Goal: Find specific page/section: Find specific page/section

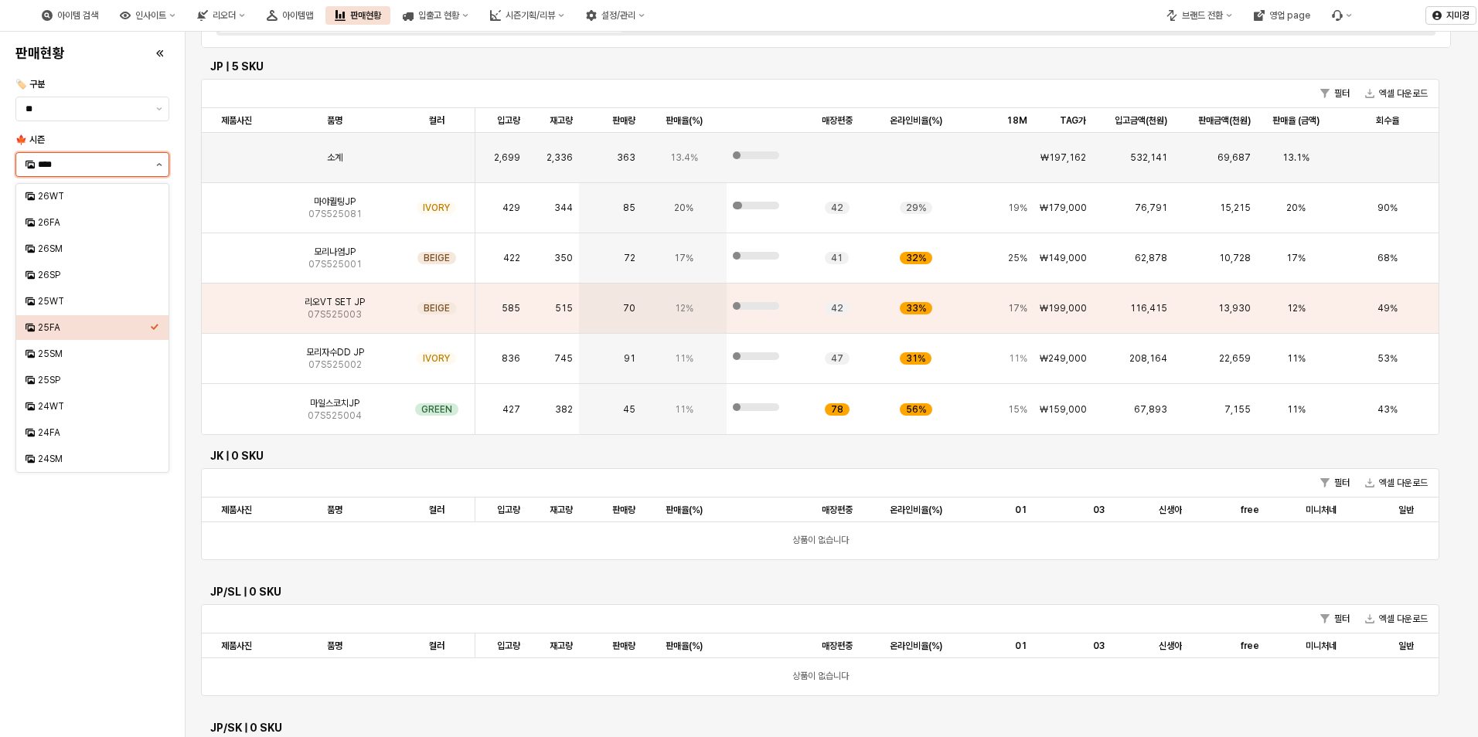
click at [161, 162] on button "제안 사항 표시" at bounding box center [159, 164] width 19 height 23
click at [70, 407] on div "24WT" at bounding box center [94, 406] width 112 height 12
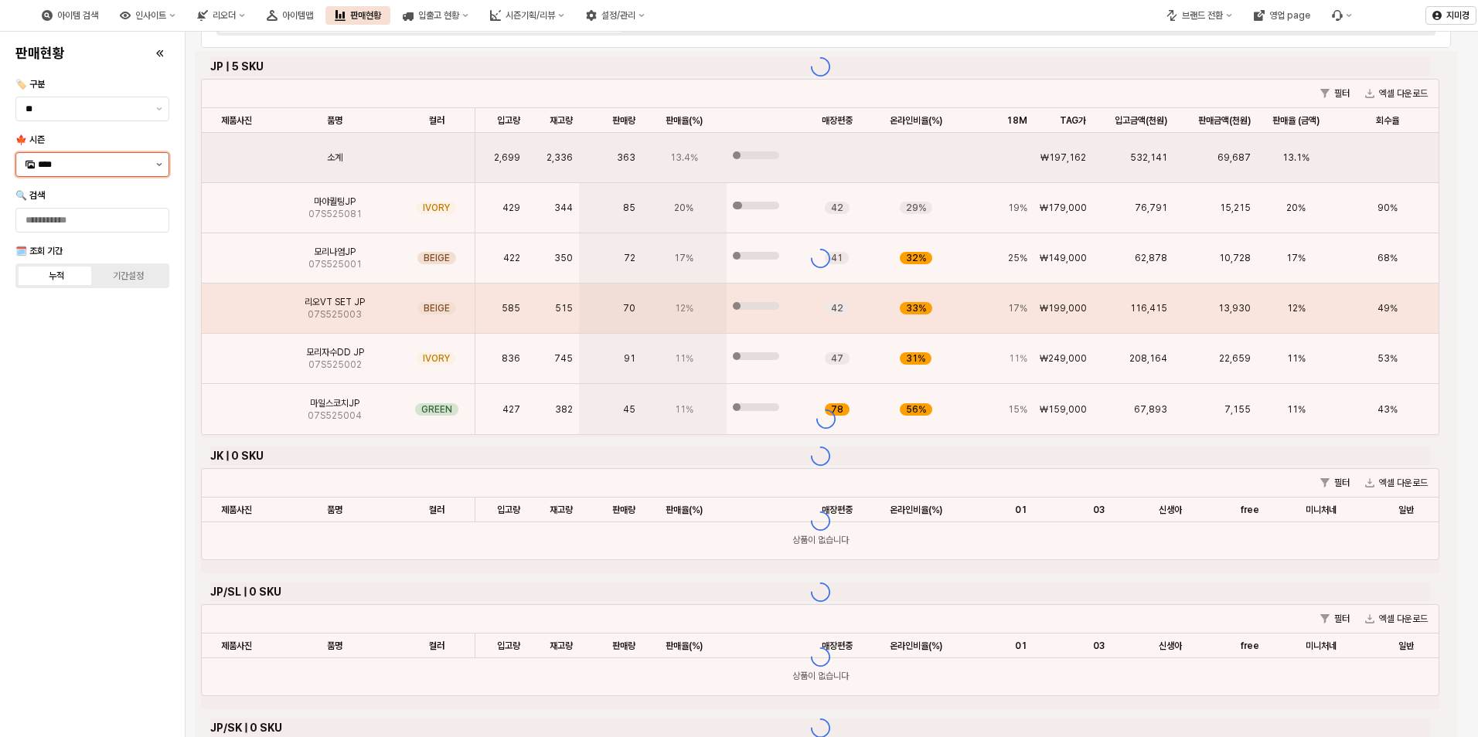
click at [158, 166] on button "제안 사항 표시" at bounding box center [159, 164] width 19 height 23
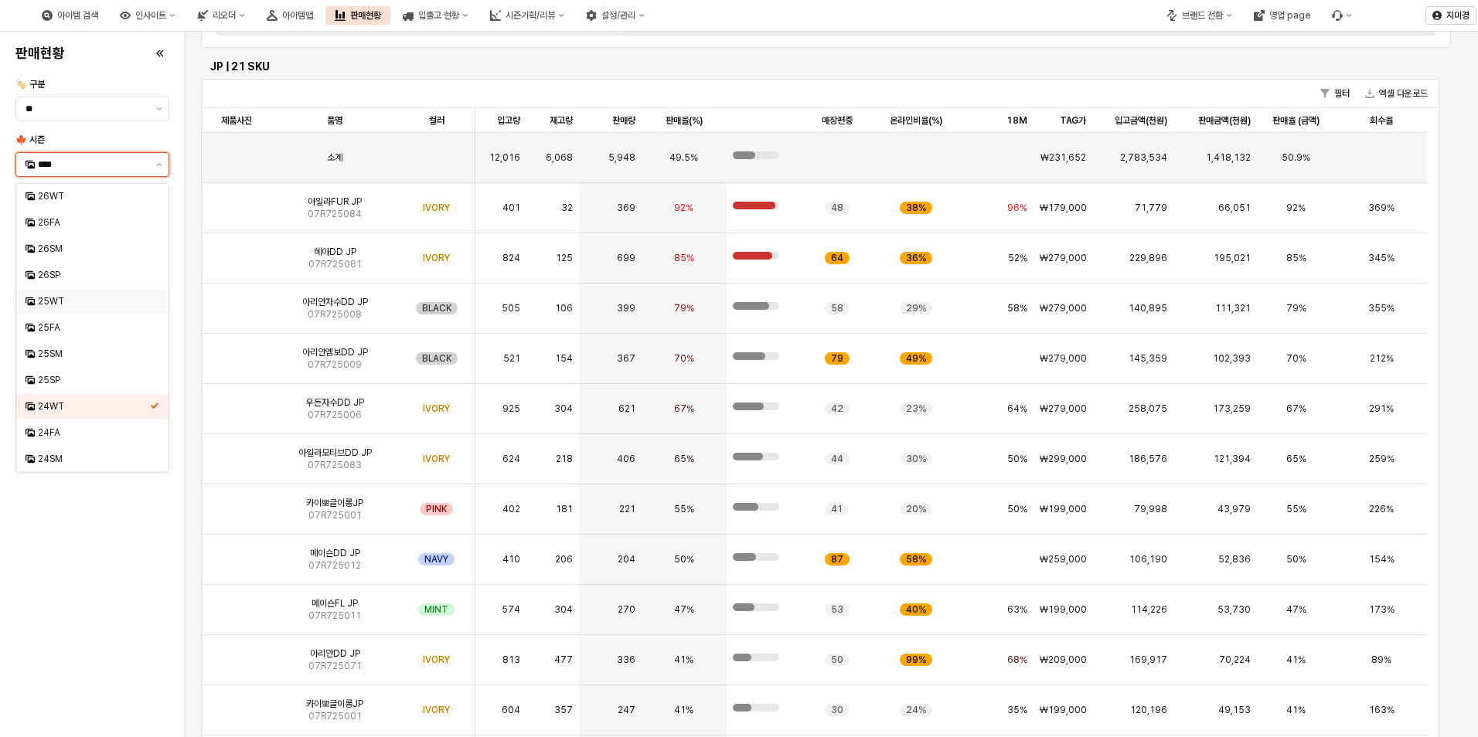
click at [59, 297] on div "25WT" at bounding box center [94, 301] width 112 height 12
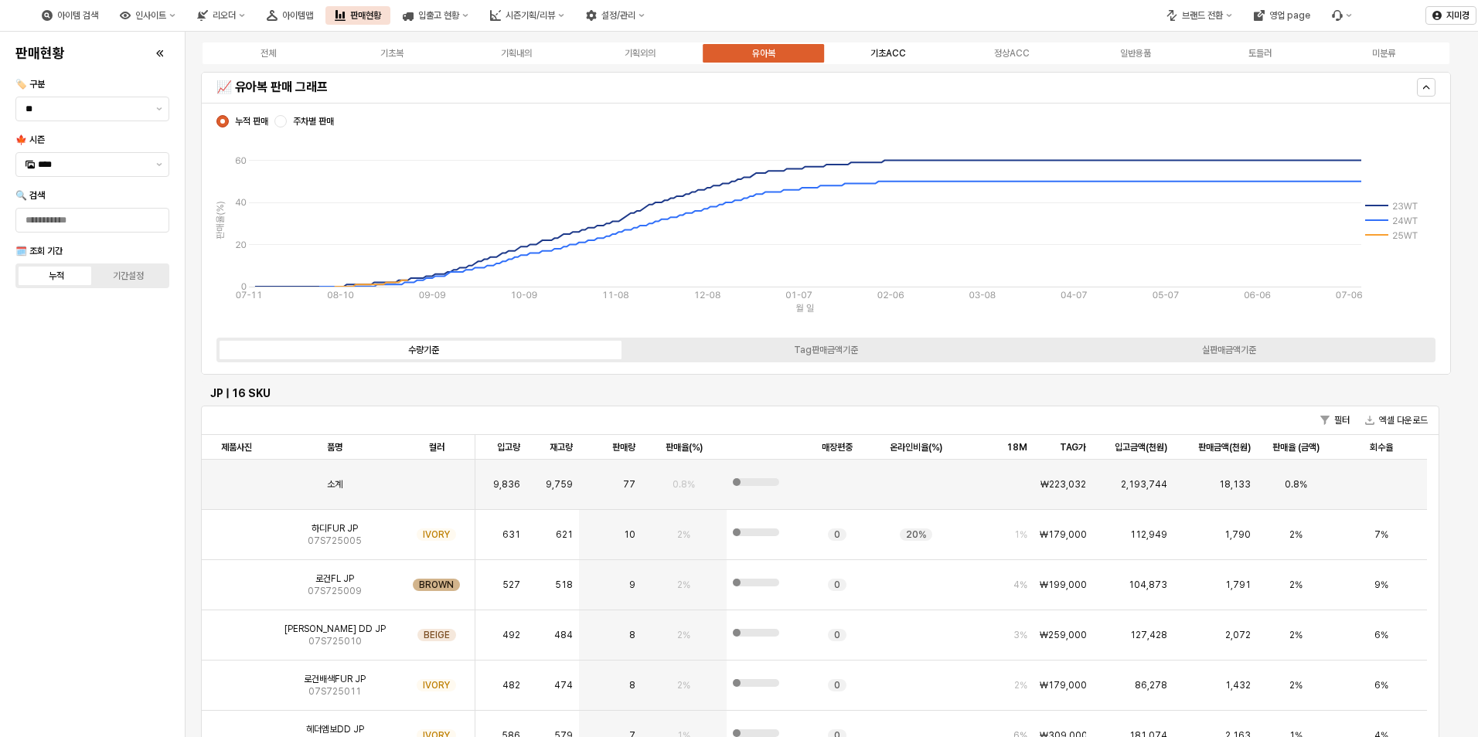
click at [894, 49] on div "기초ACC" at bounding box center [888, 53] width 36 height 11
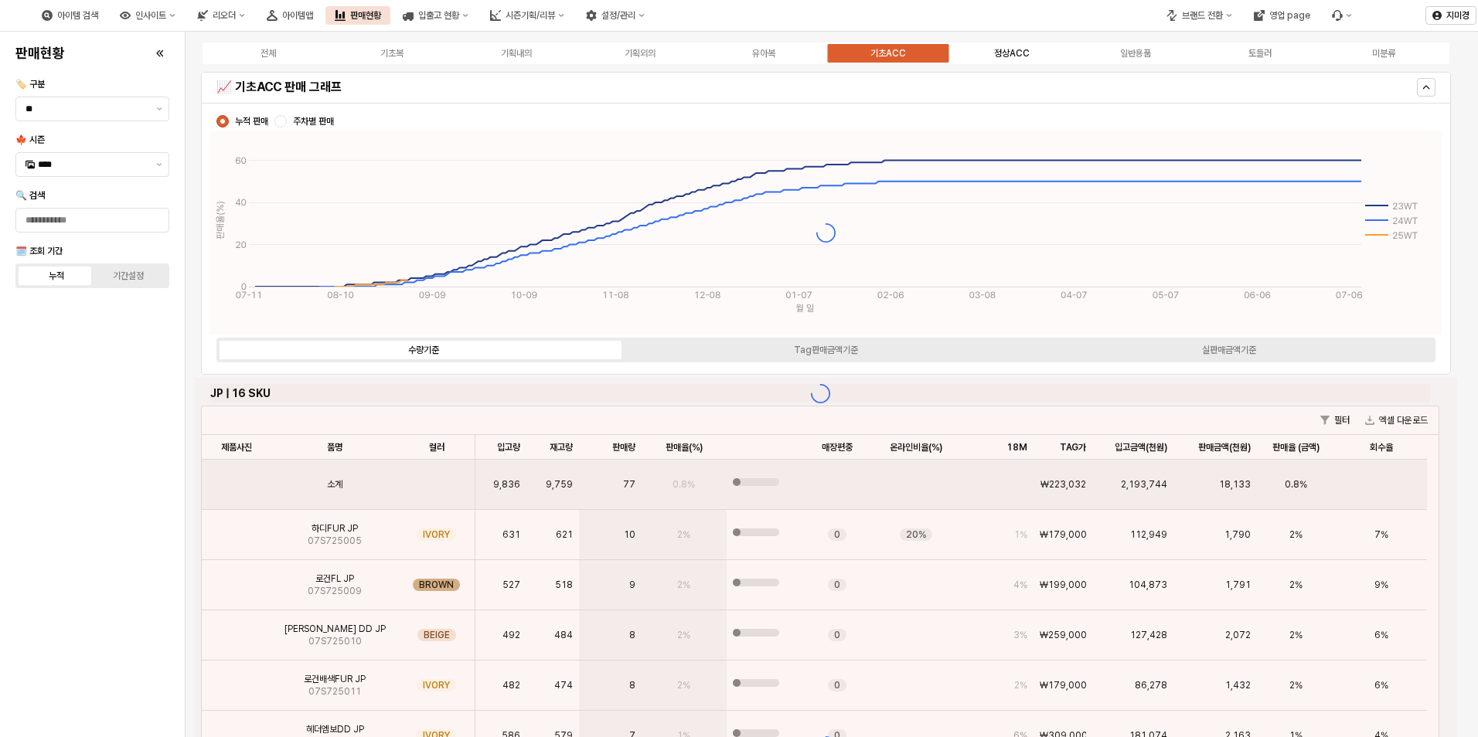
click at [1007, 51] on div "정상ACC" at bounding box center [1012, 53] width 36 height 11
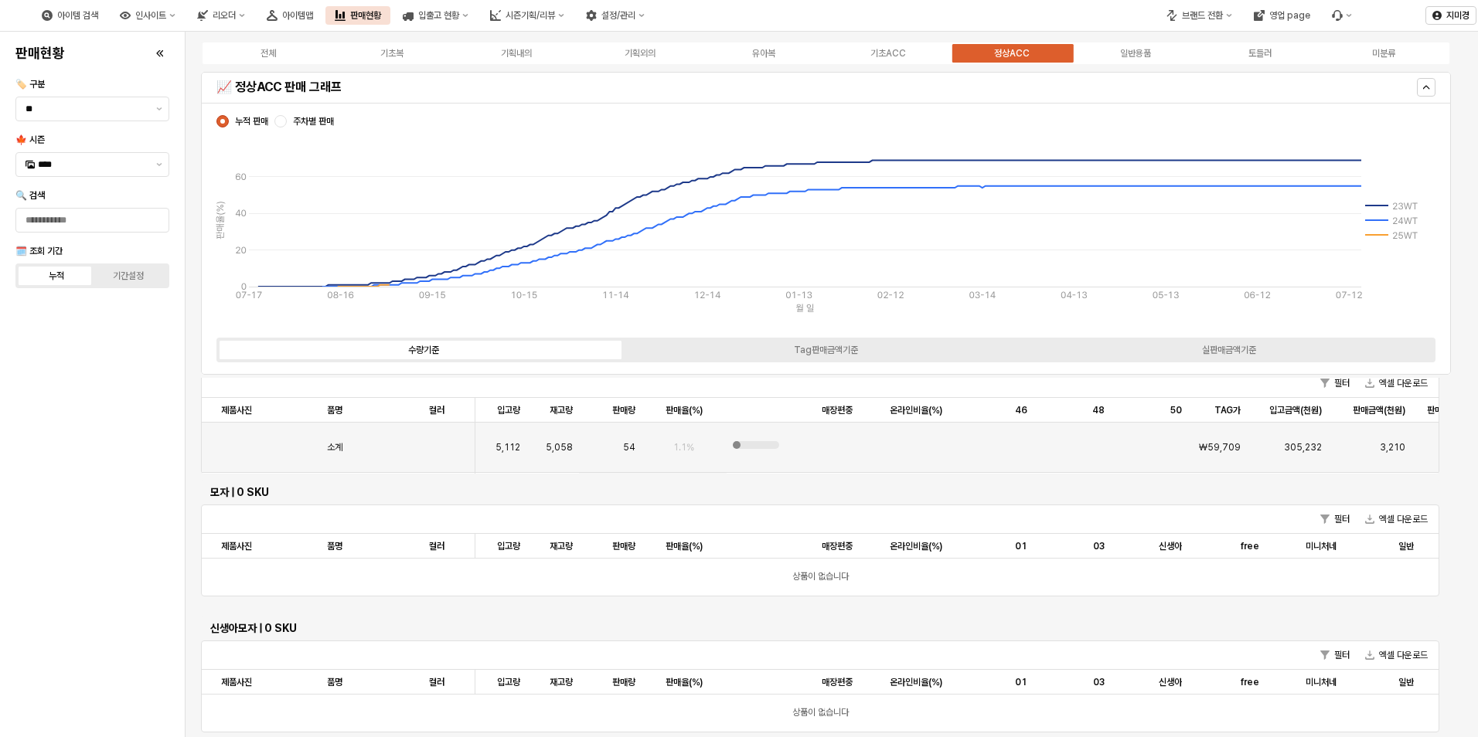
scroll to position [526, 0]
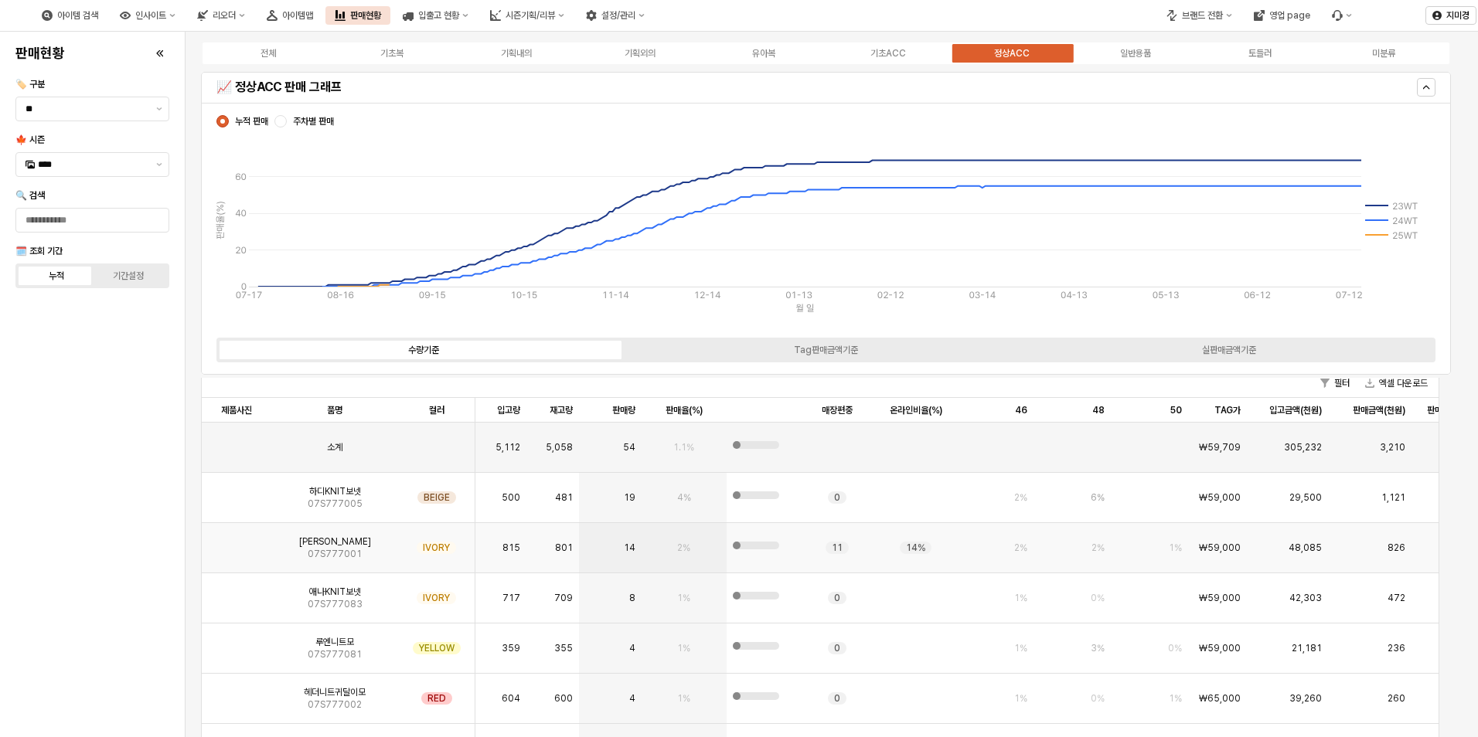
click at [237, 542] on img "App Frame" at bounding box center [237, 542] width 0 height 0
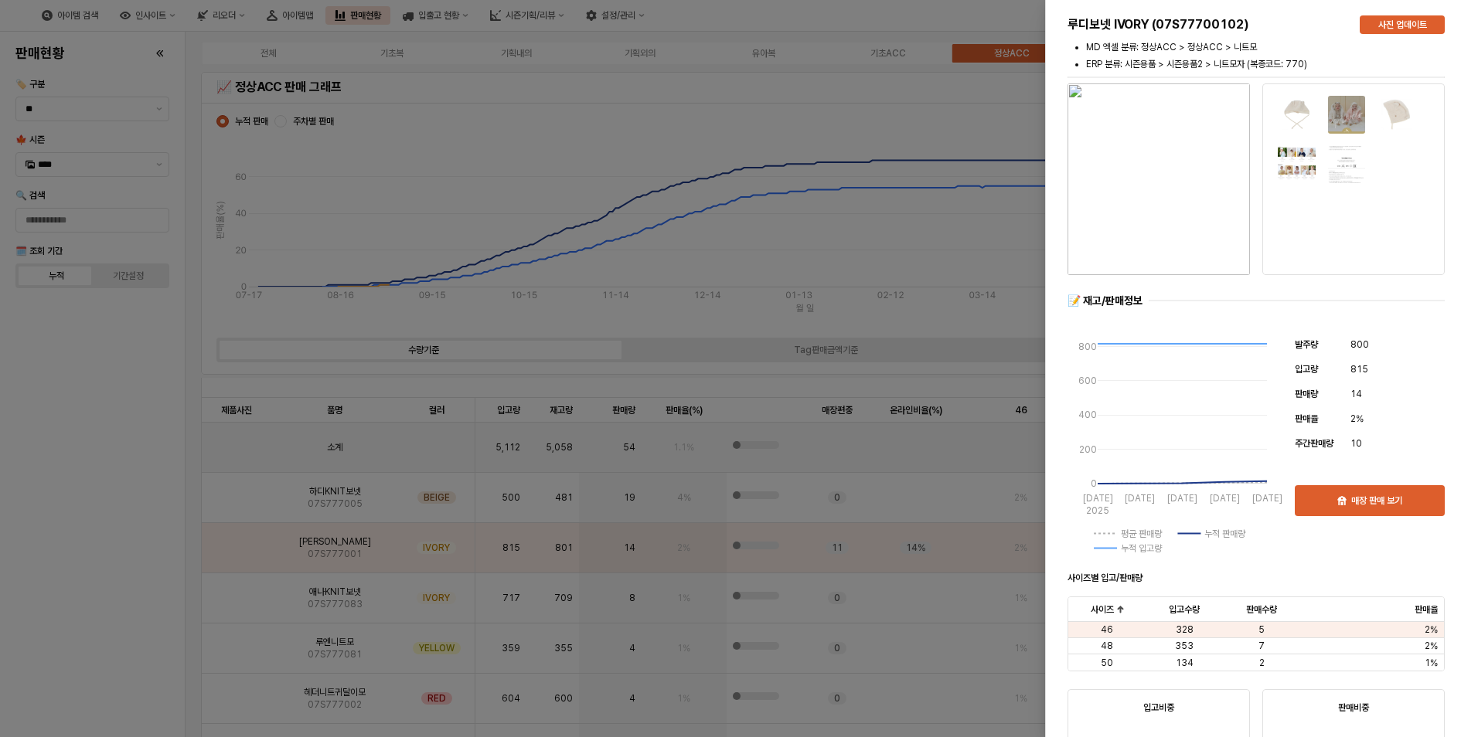
click at [131, 611] on div at bounding box center [739, 368] width 1478 height 737
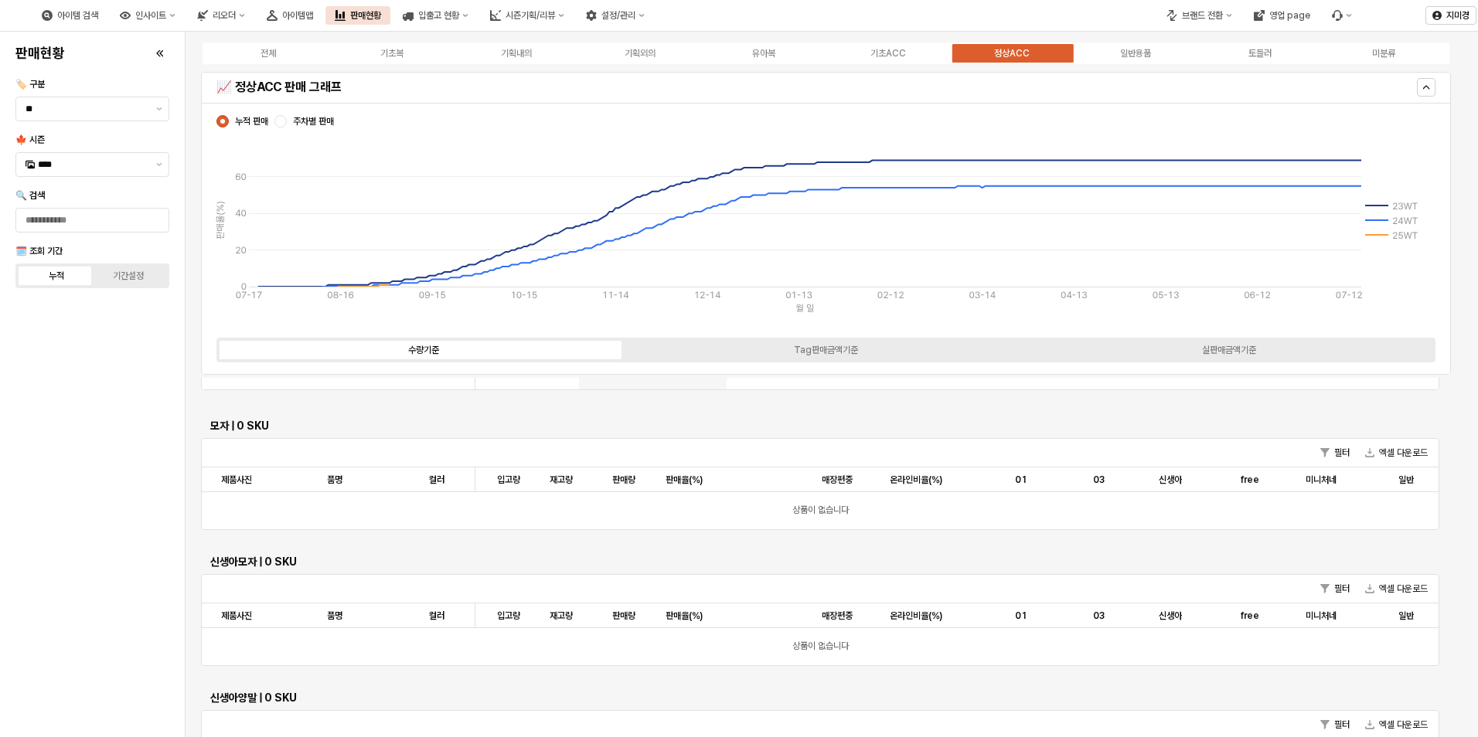
scroll to position [1221, 0]
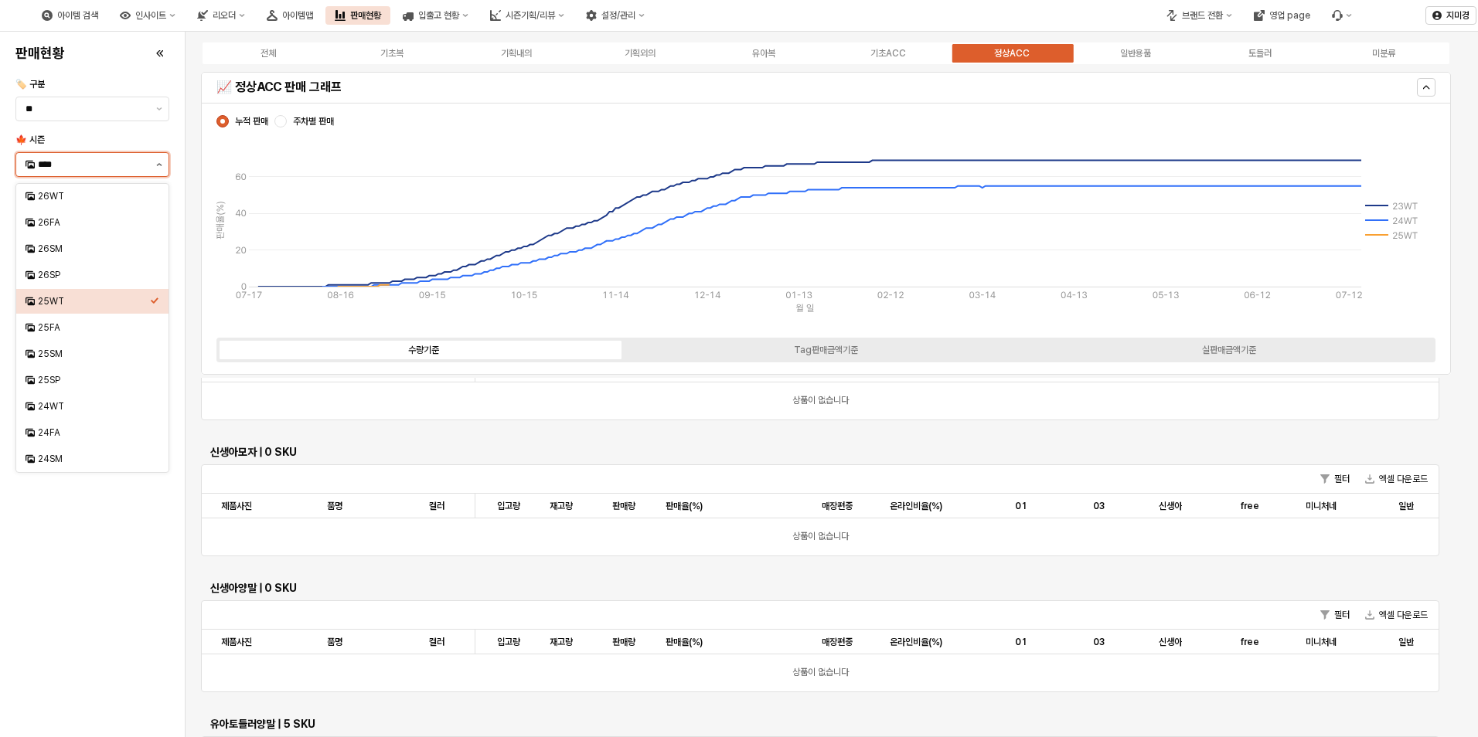
click at [156, 162] on button "제안 사항 표시" at bounding box center [159, 164] width 19 height 23
click at [68, 406] on div "24WT" at bounding box center [94, 406] width 112 height 12
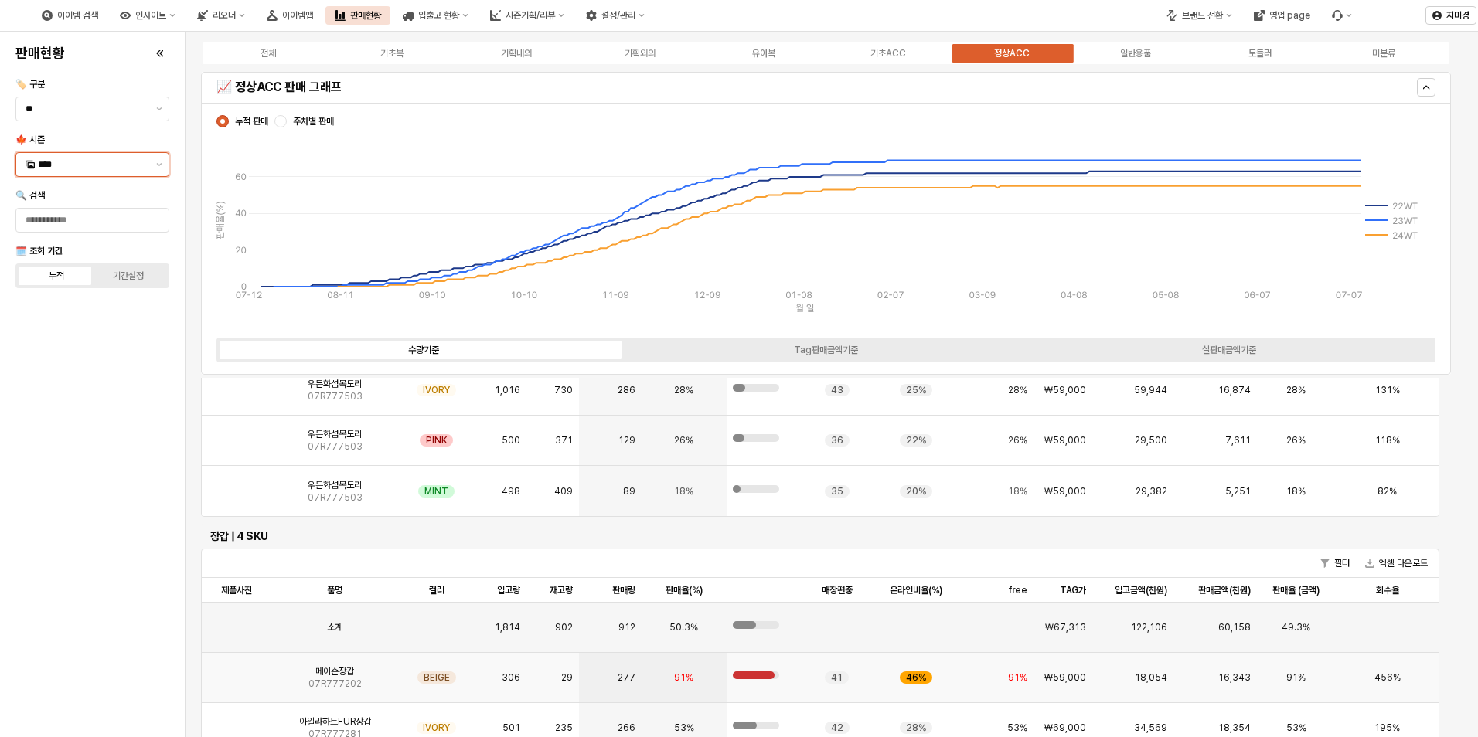
scroll to position [2943, 0]
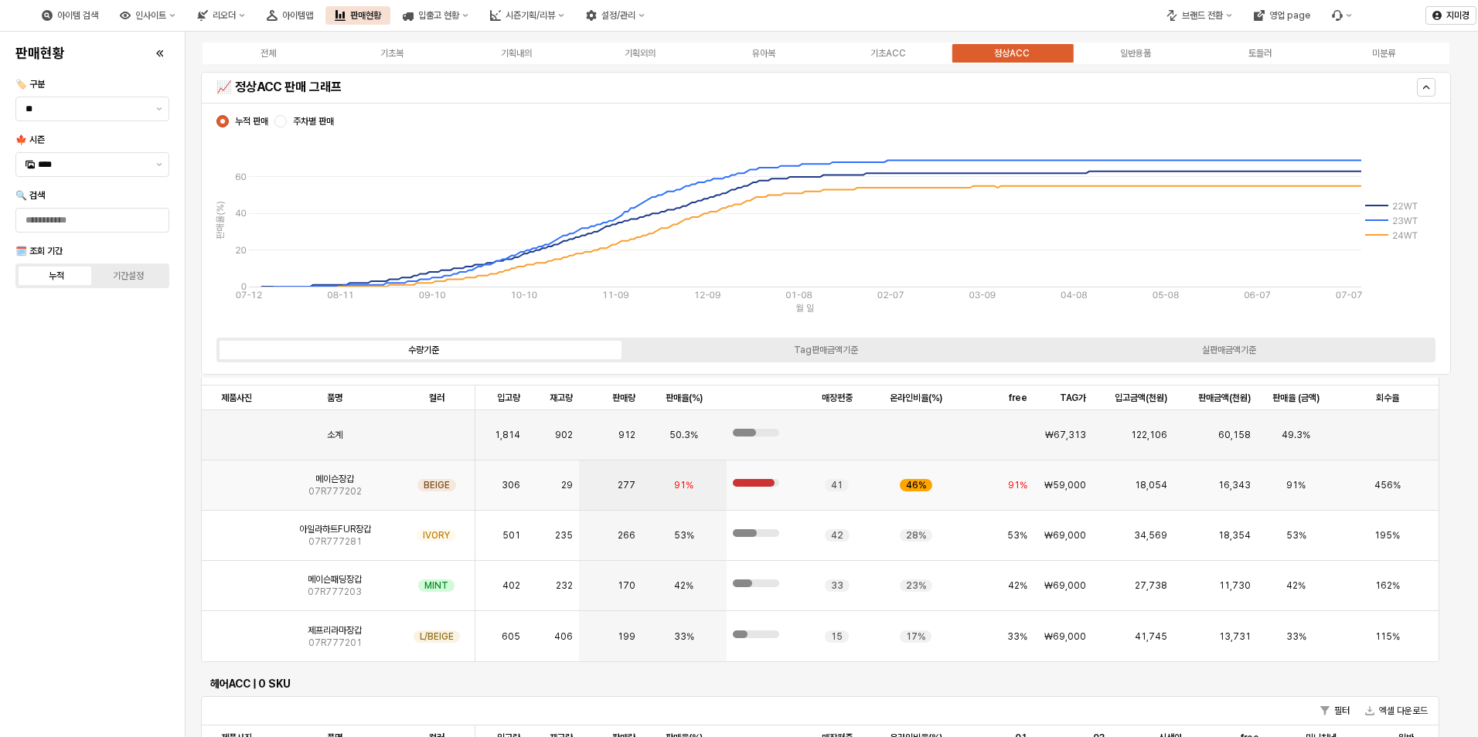
click at [237, 479] on img "App Frame" at bounding box center [237, 479] width 0 height 0
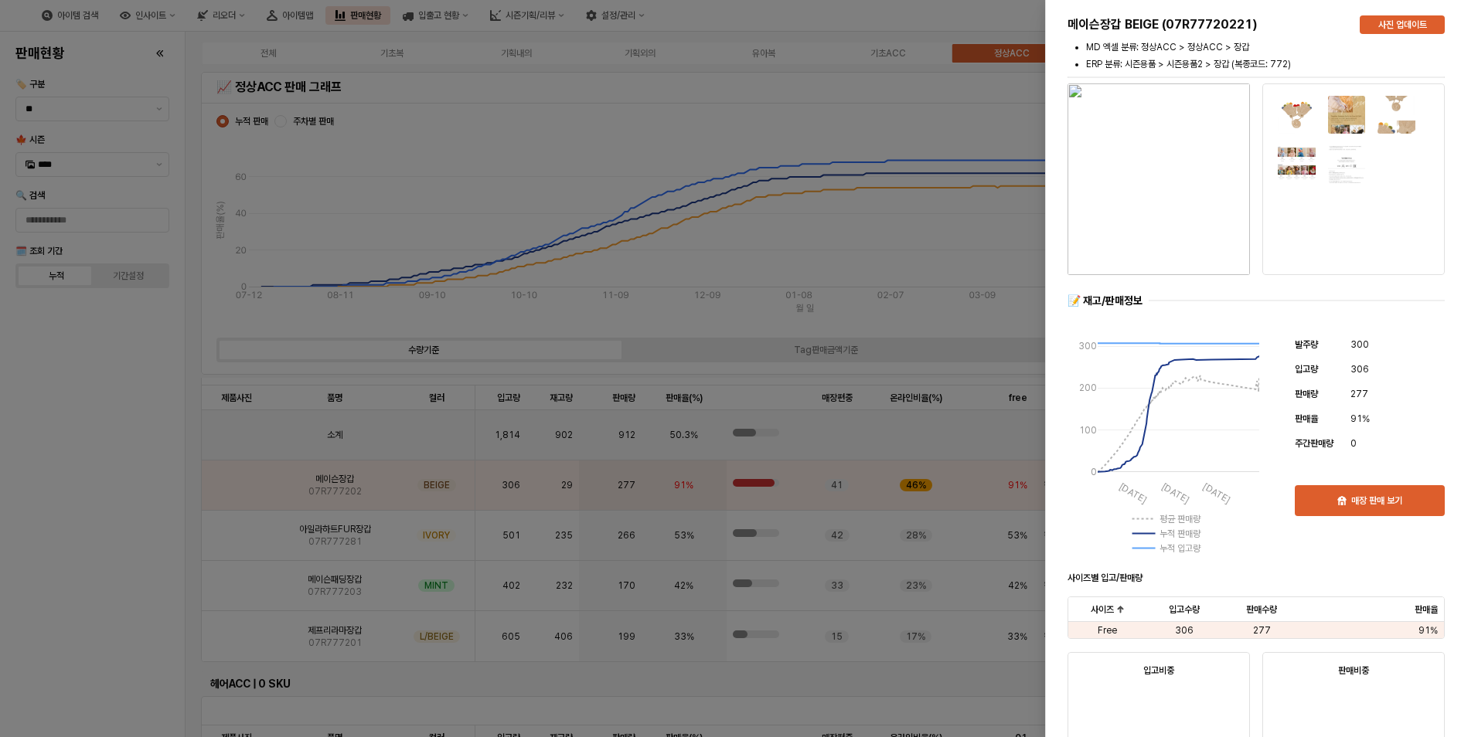
click at [107, 532] on div at bounding box center [739, 368] width 1478 height 737
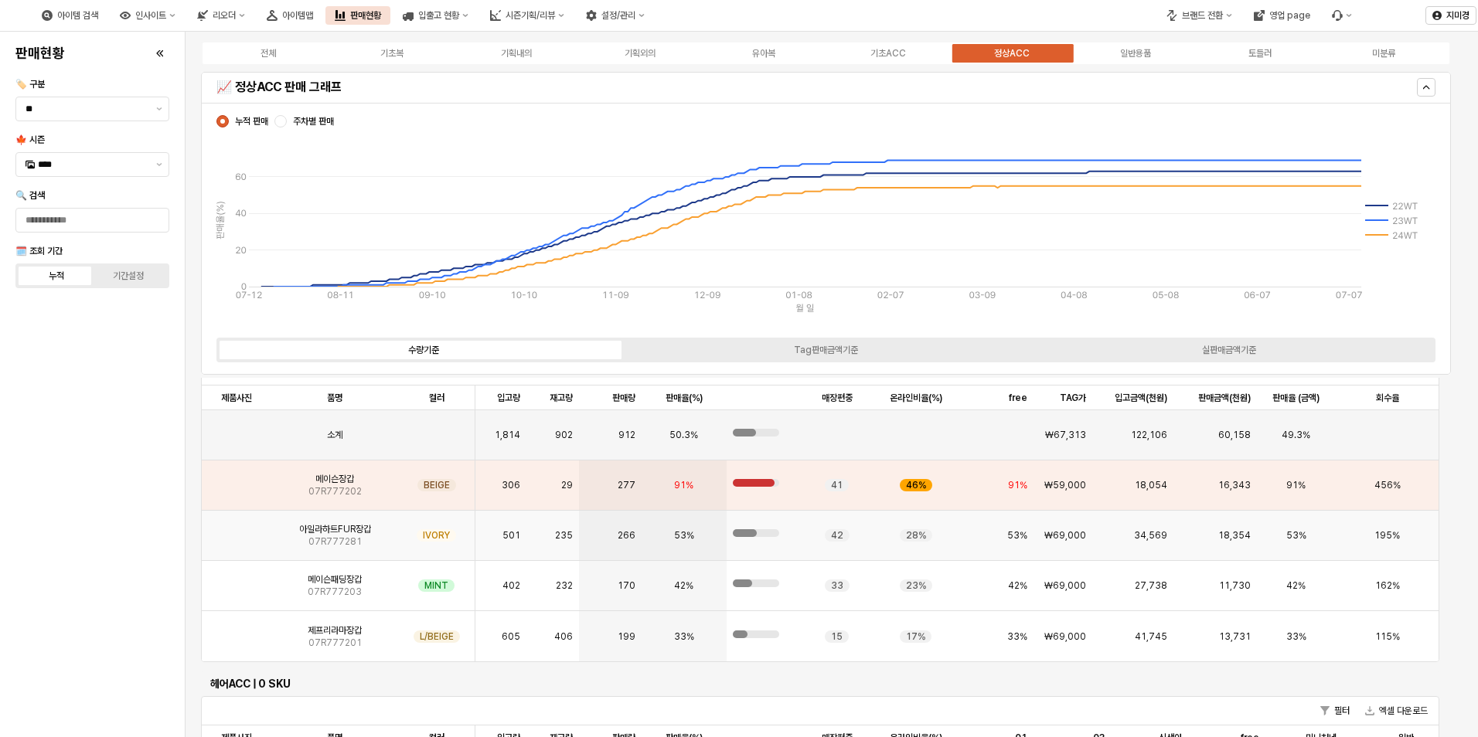
click at [237, 529] on img "App Frame" at bounding box center [237, 529] width 0 height 0
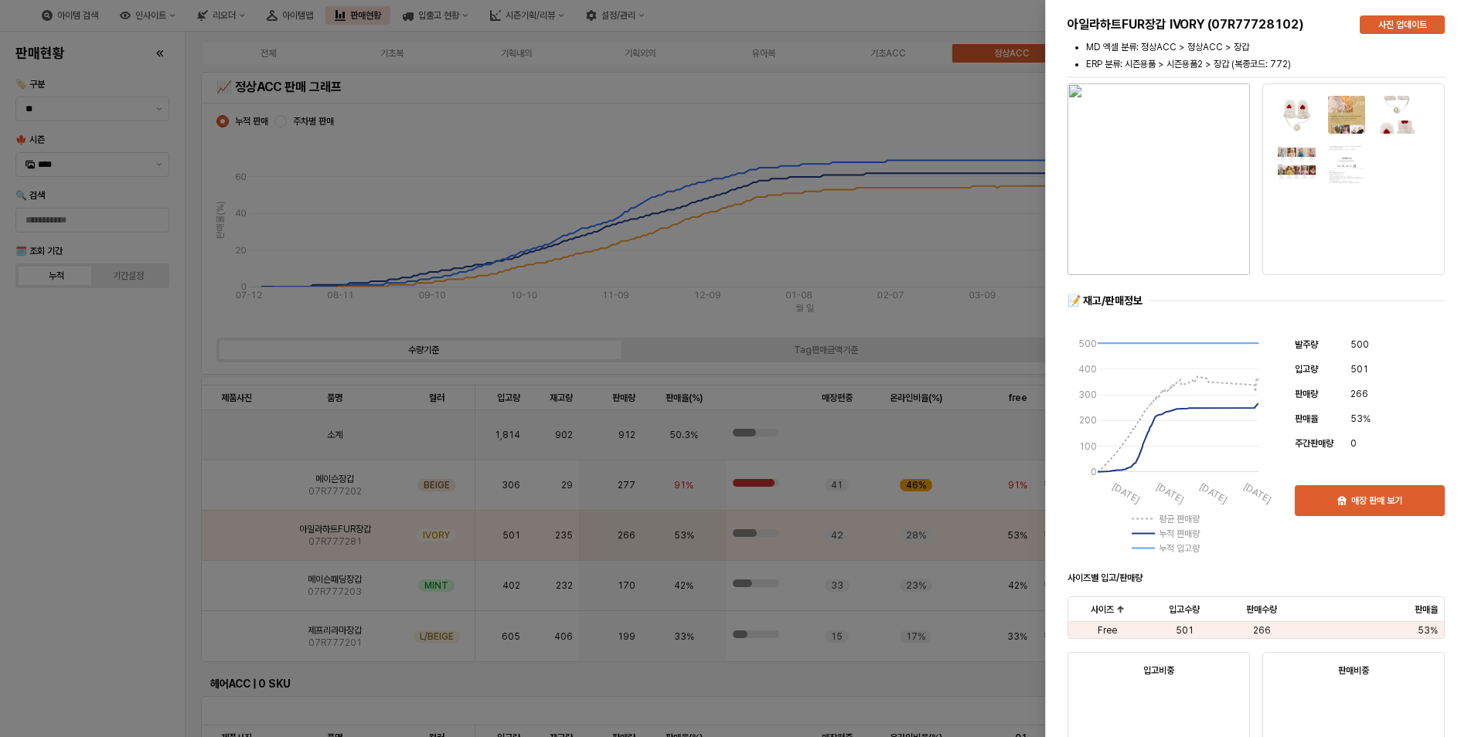
click at [132, 560] on div at bounding box center [739, 368] width 1478 height 737
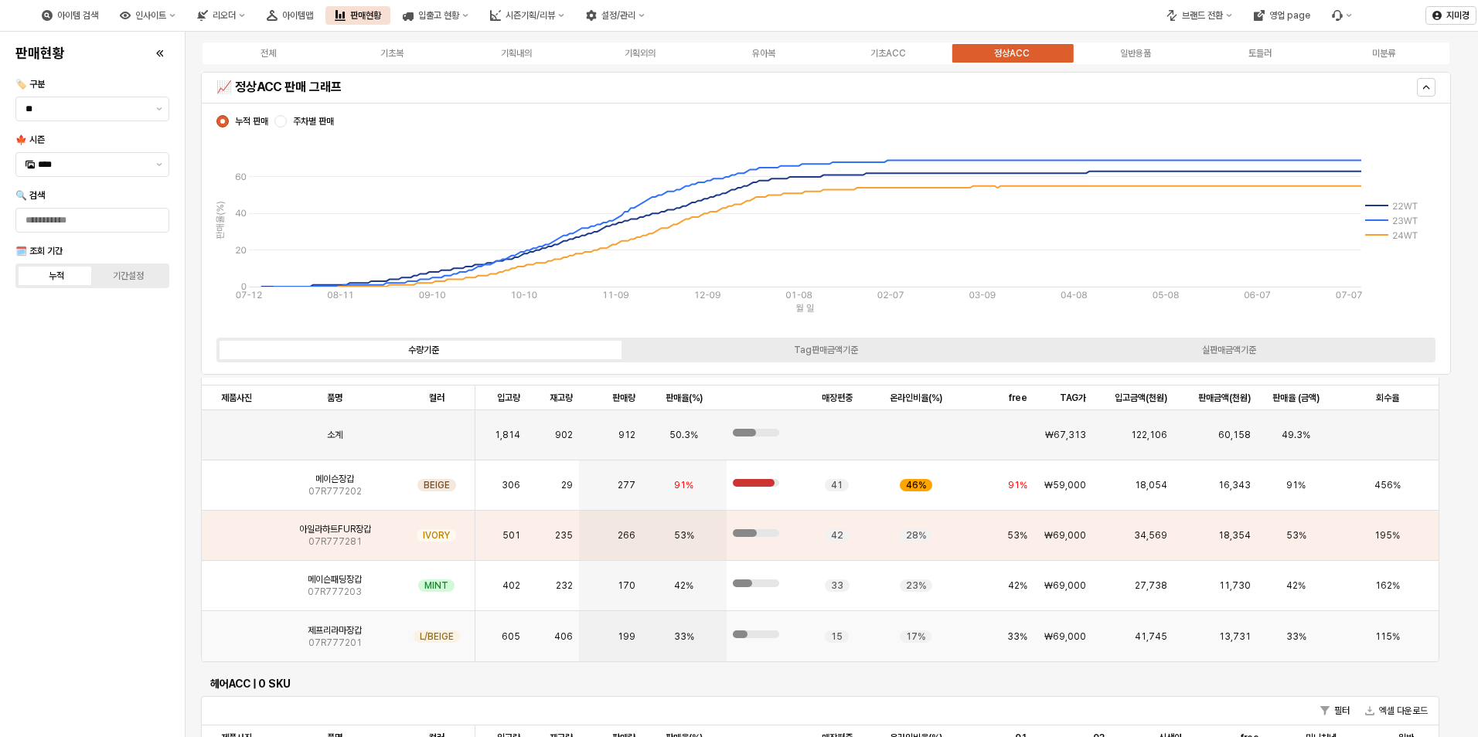
click at [237, 631] on img "App Frame" at bounding box center [237, 631] width 0 height 0
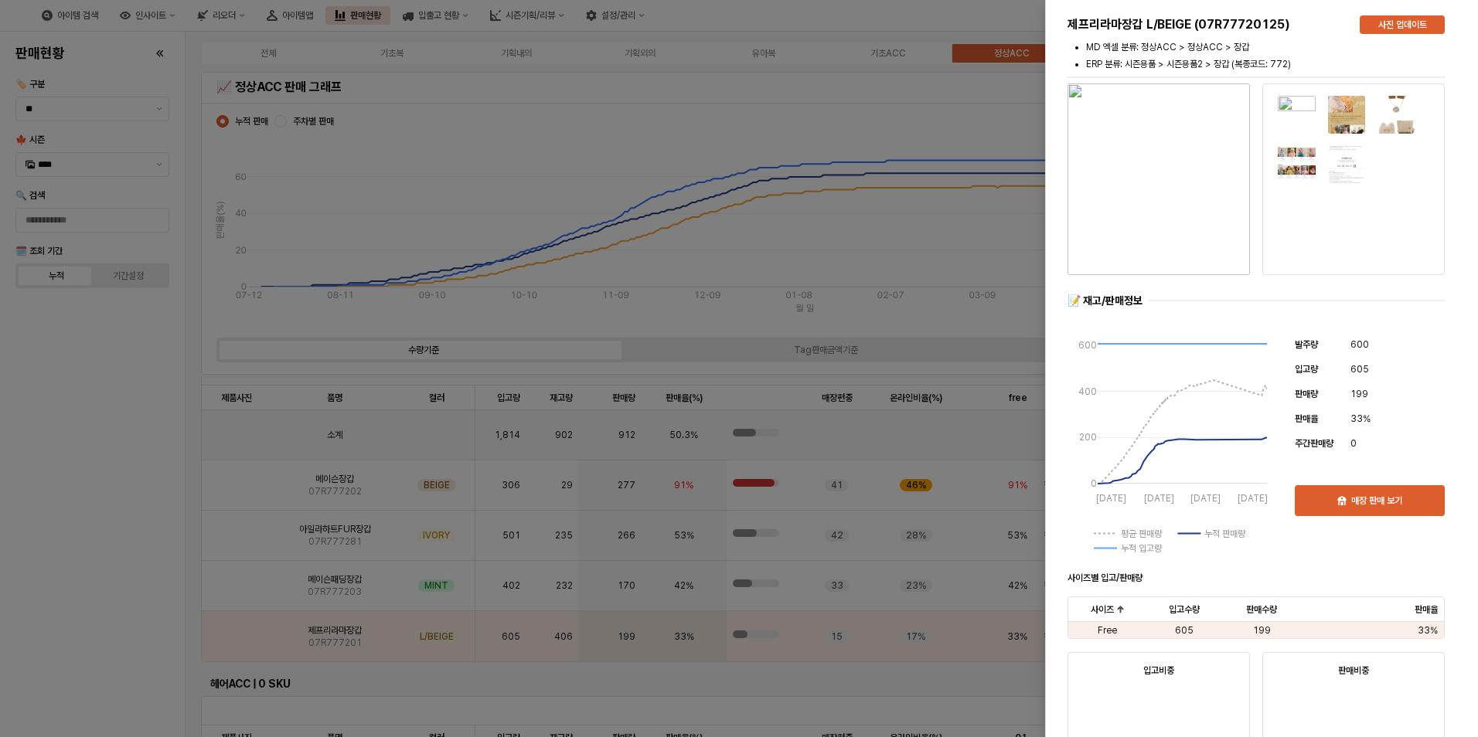
click at [128, 633] on div at bounding box center [739, 368] width 1478 height 737
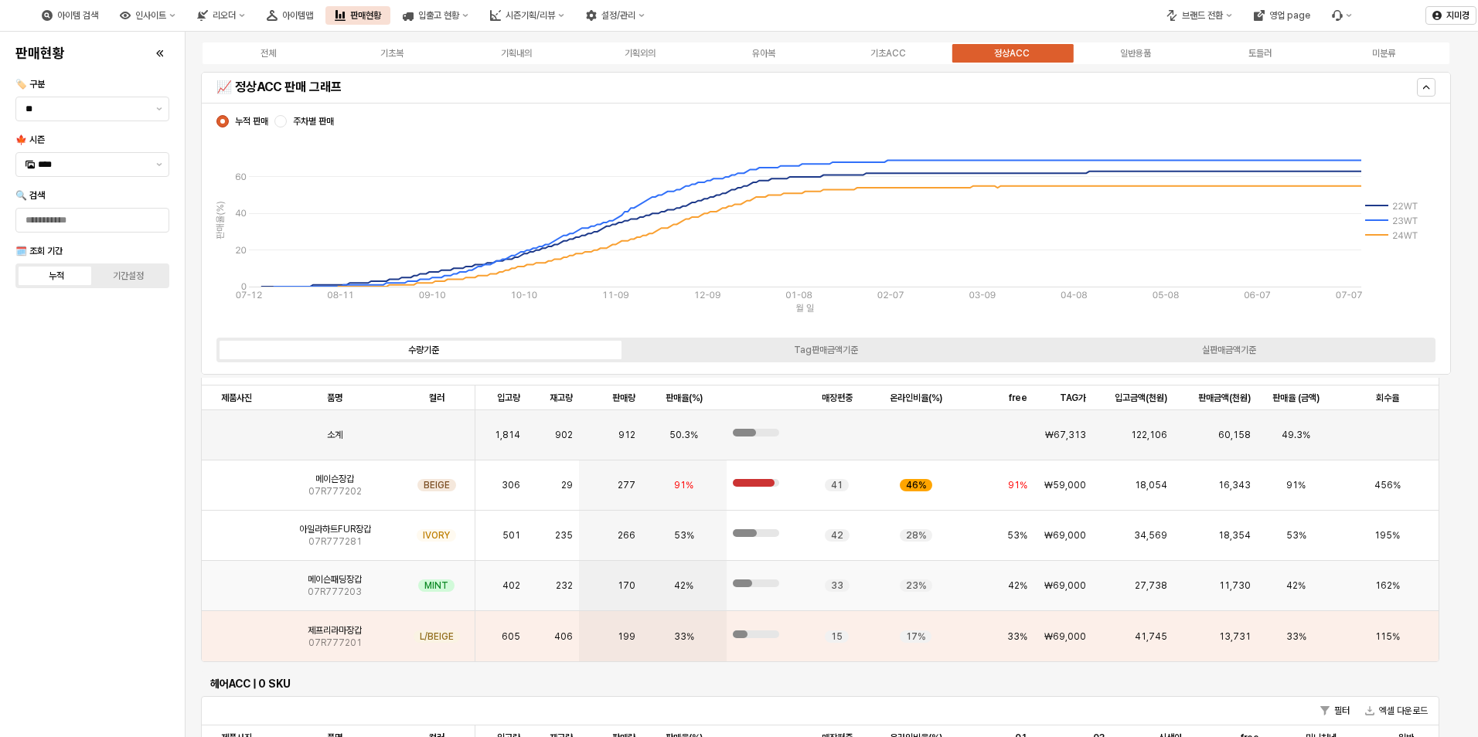
click at [237, 580] on img "App Frame" at bounding box center [237, 580] width 0 height 0
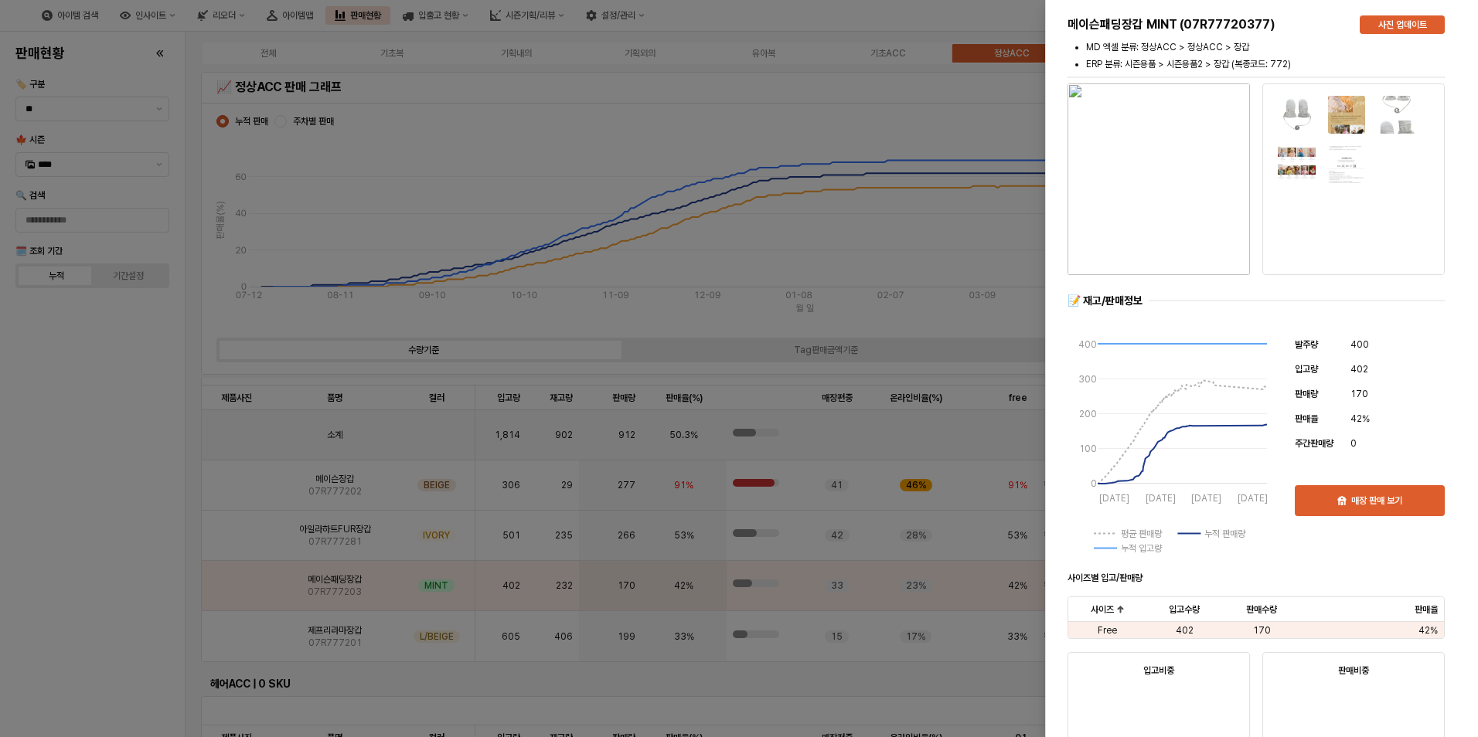
click at [111, 590] on div at bounding box center [739, 368] width 1478 height 737
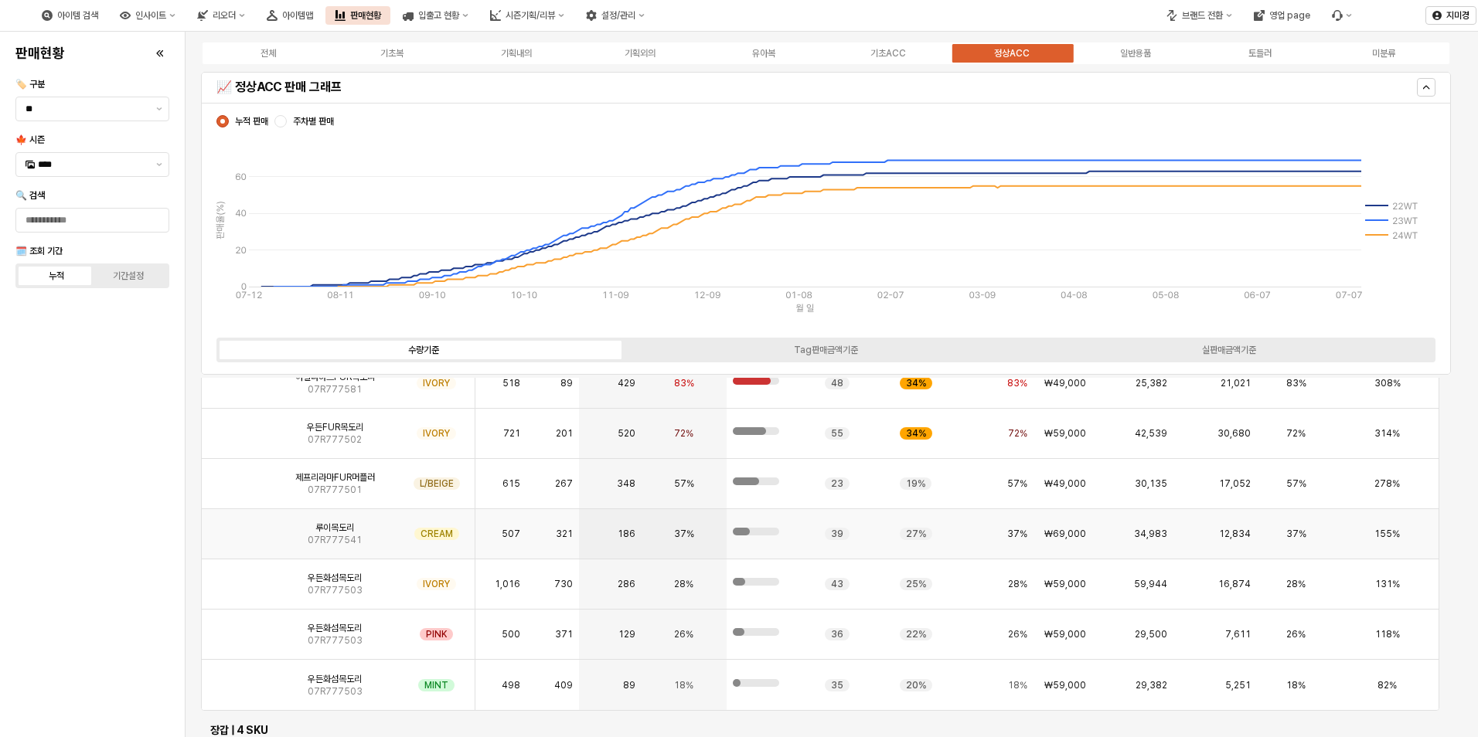
scroll to position [2480, 0]
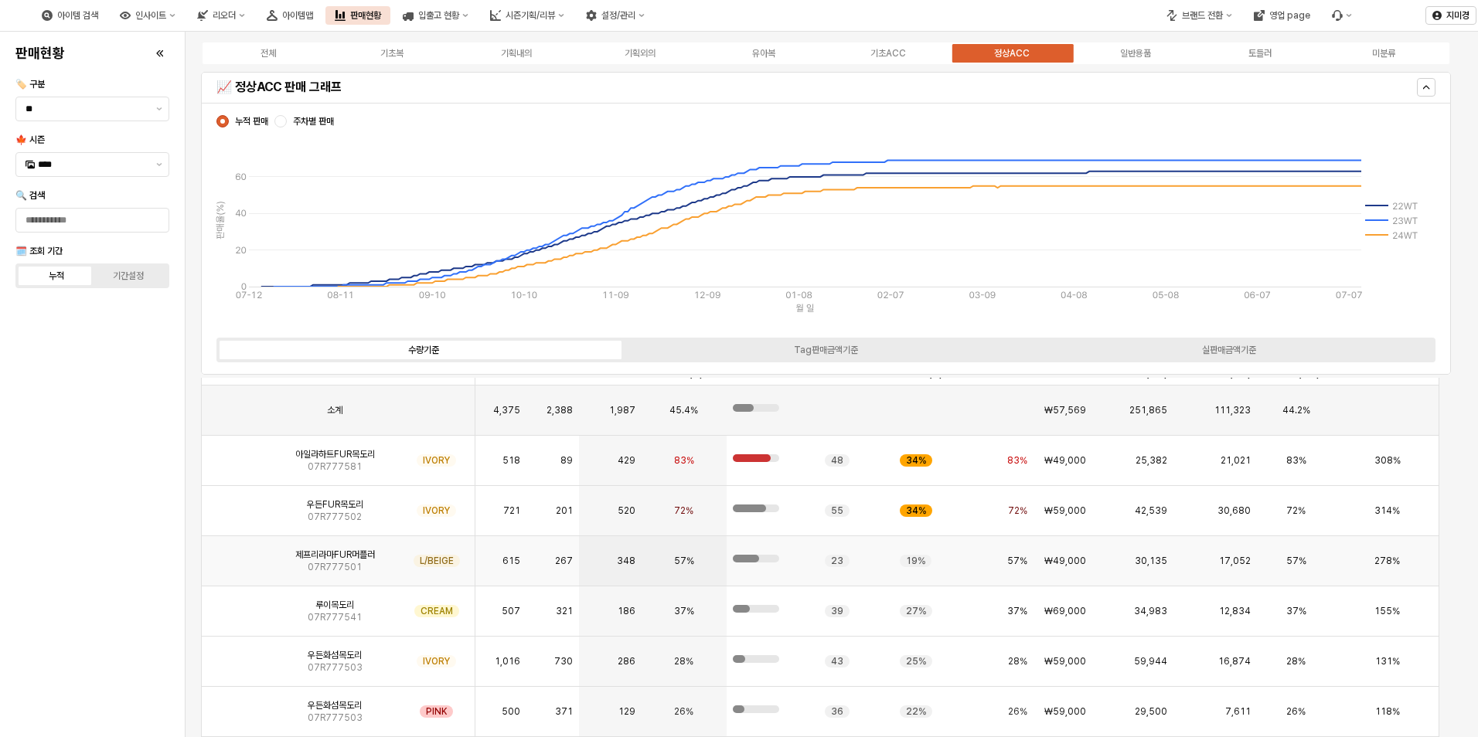
click at [237, 555] on img "App Frame" at bounding box center [237, 555] width 0 height 0
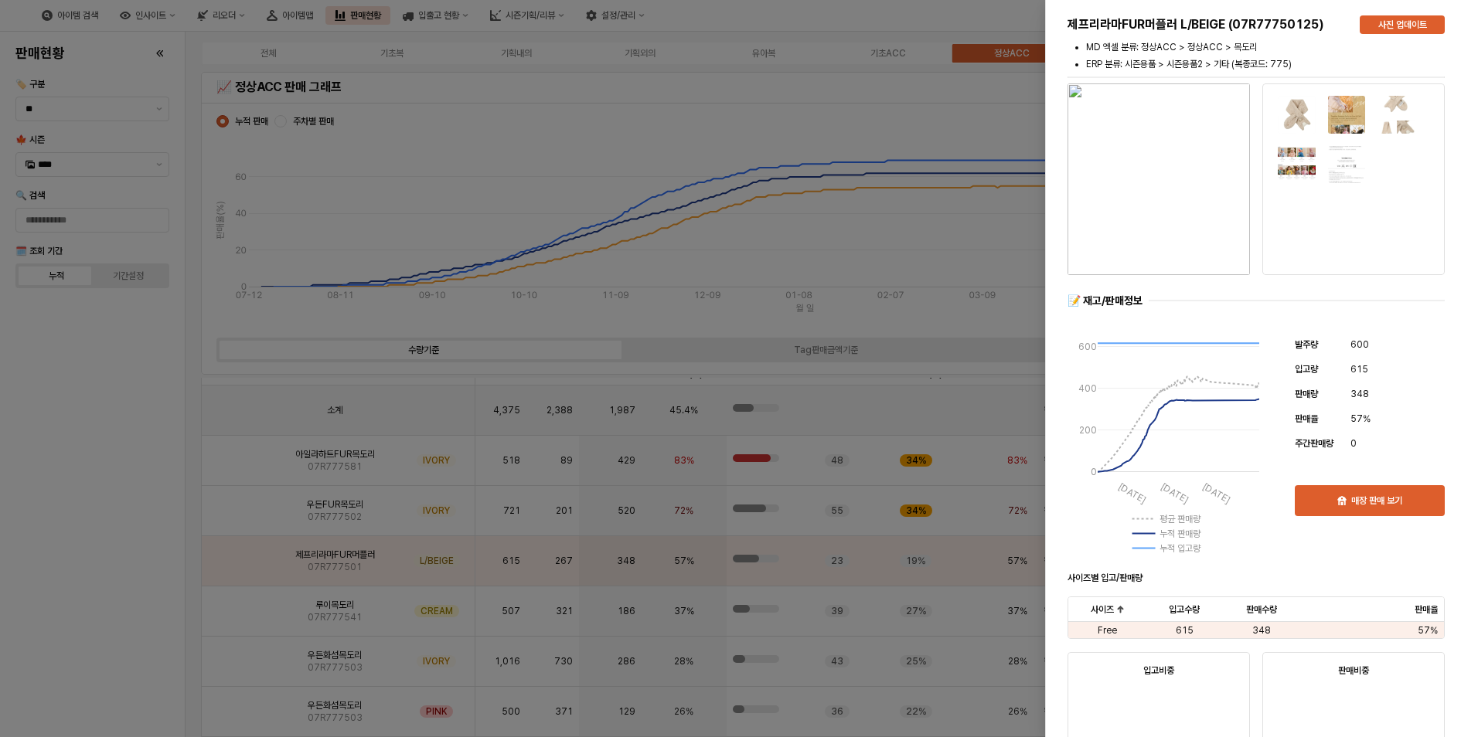
click at [122, 526] on div at bounding box center [739, 368] width 1478 height 737
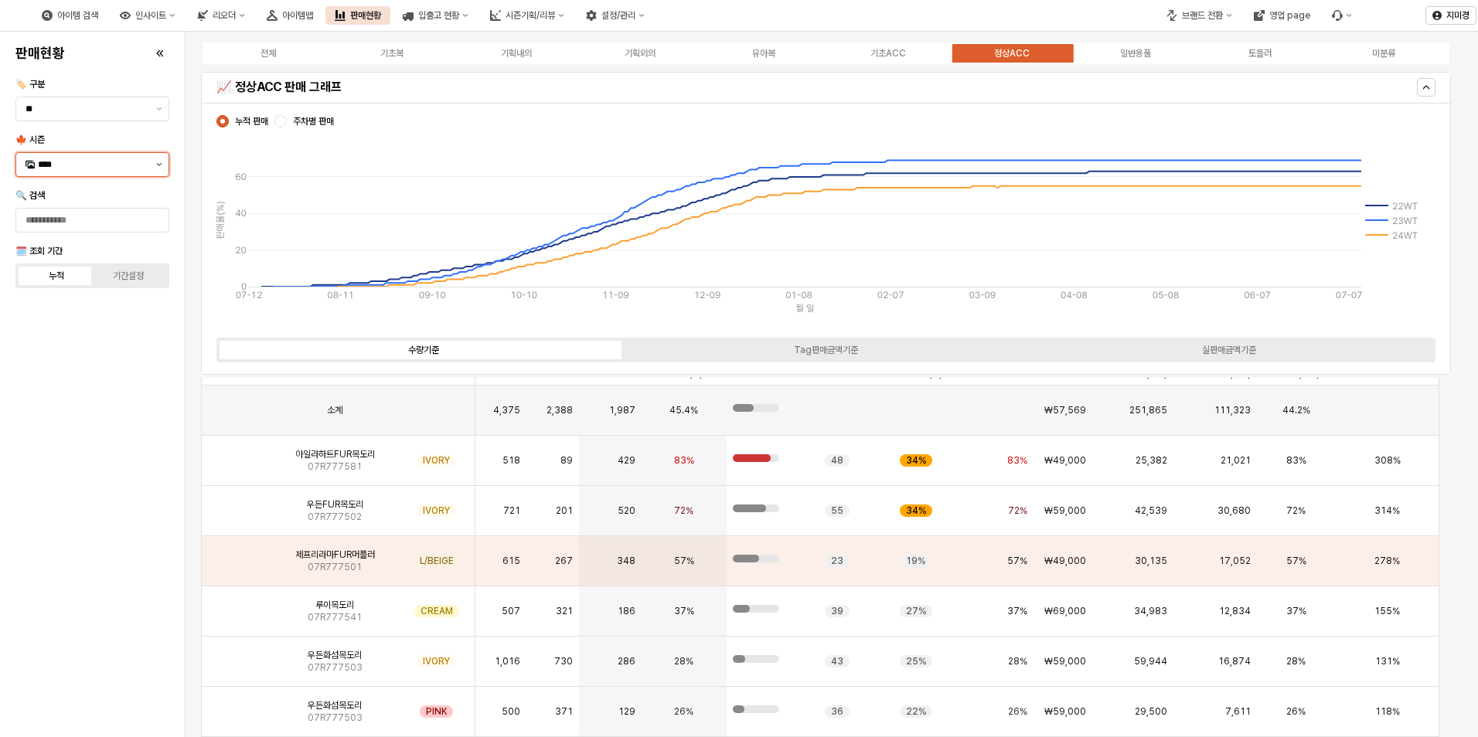
click at [157, 166] on button "제안 사항 표시" at bounding box center [159, 164] width 19 height 23
click at [71, 298] on div "25WT" at bounding box center [94, 301] width 112 height 12
type input "****"
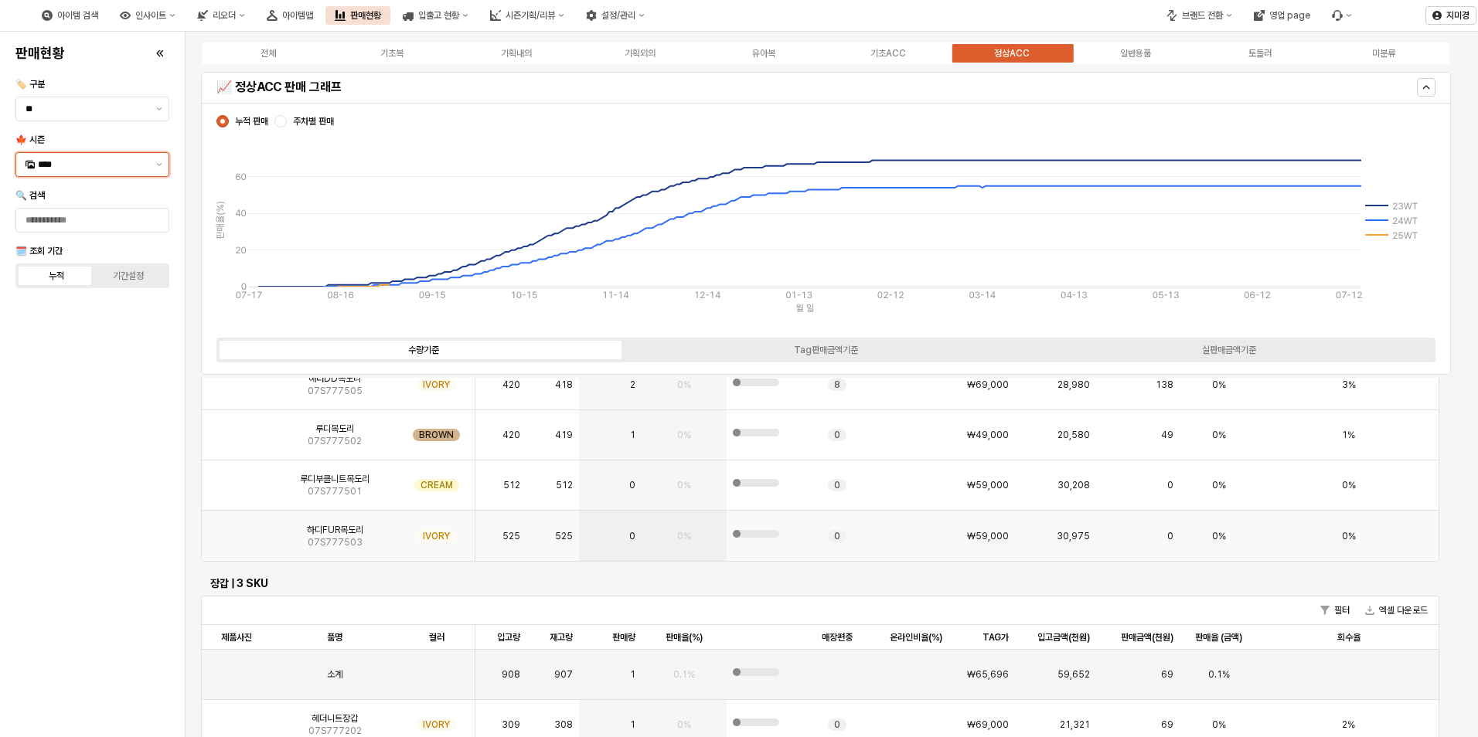
scroll to position [2204, 0]
click at [237, 427] on img "App Frame" at bounding box center [237, 427] width 0 height 0
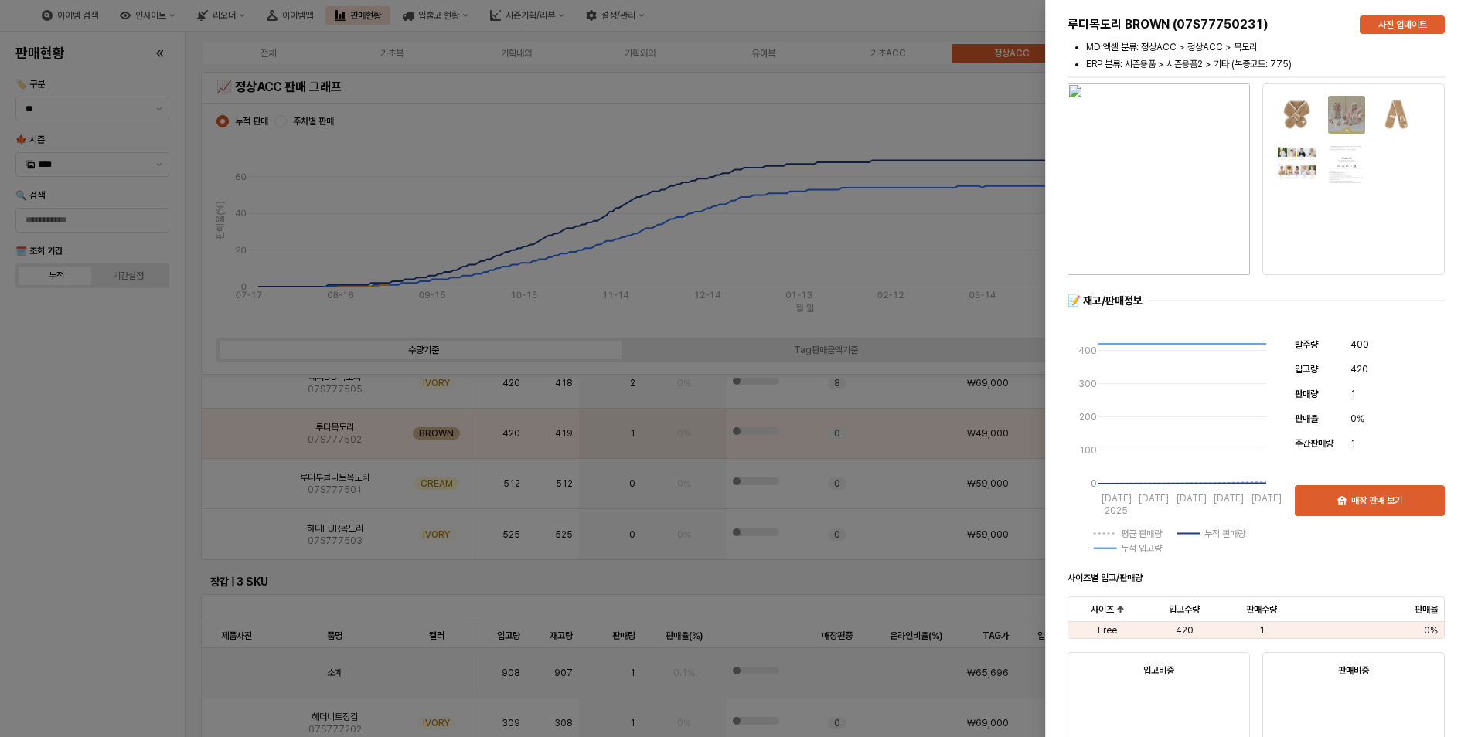
click at [111, 500] on div at bounding box center [739, 368] width 1478 height 737
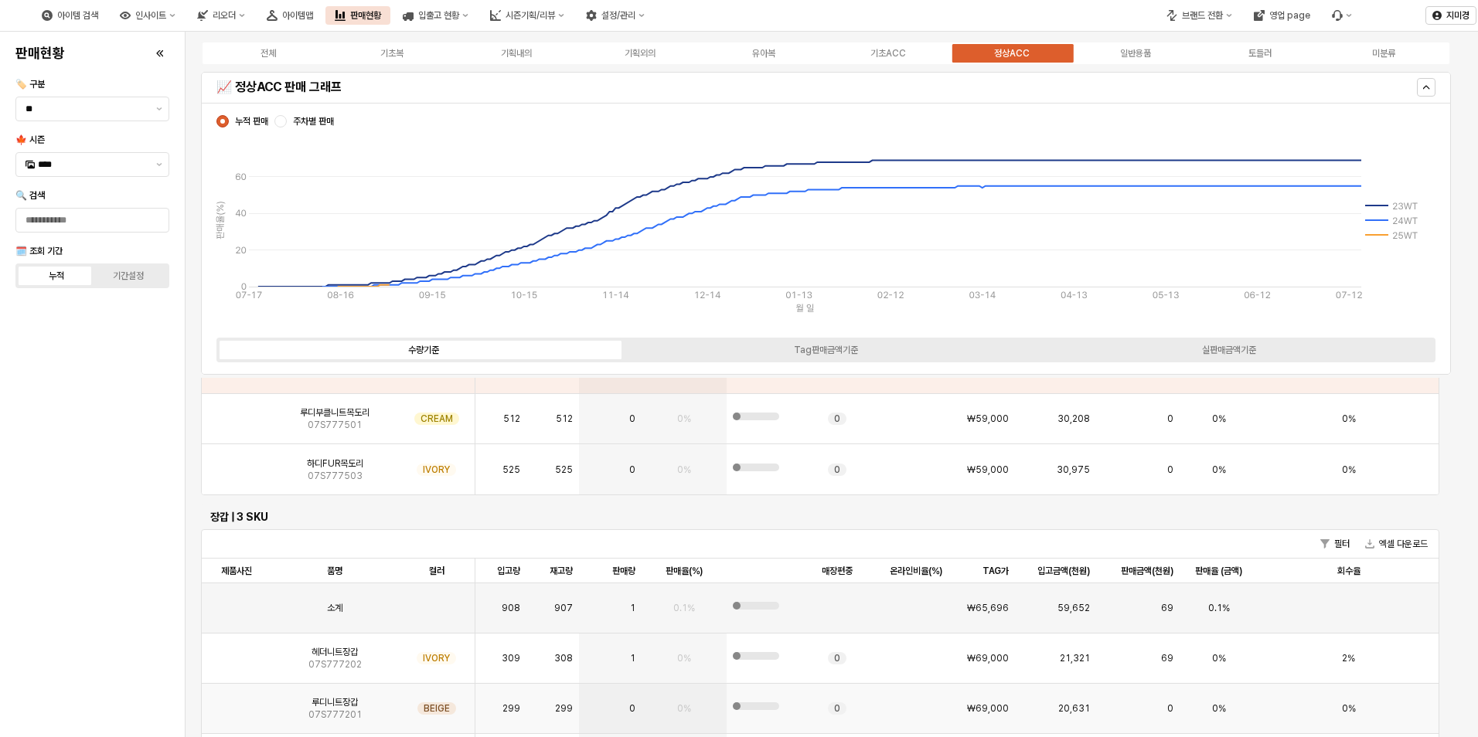
scroll to position [2436, 0]
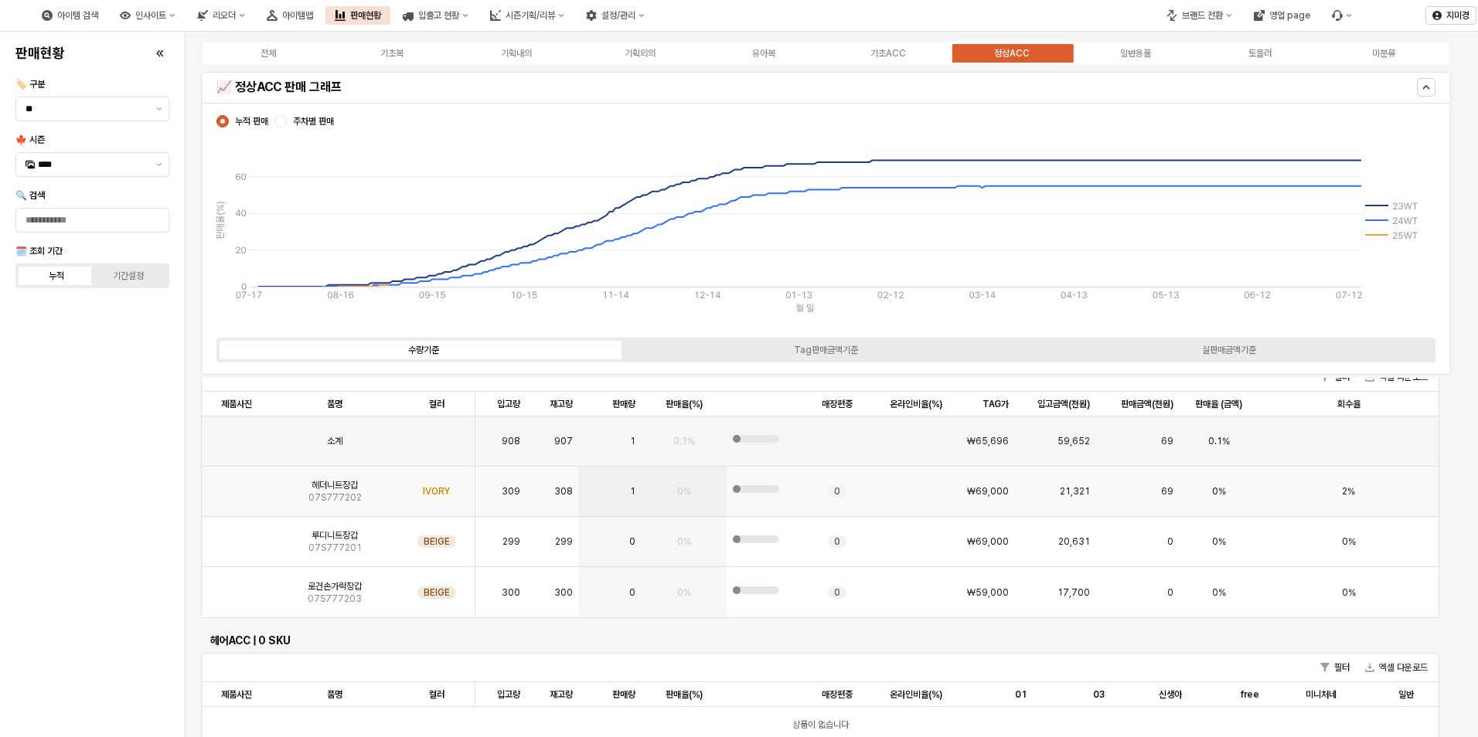
click at [237, 485] on img "App Frame" at bounding box center [237, 485] width 0 height 0
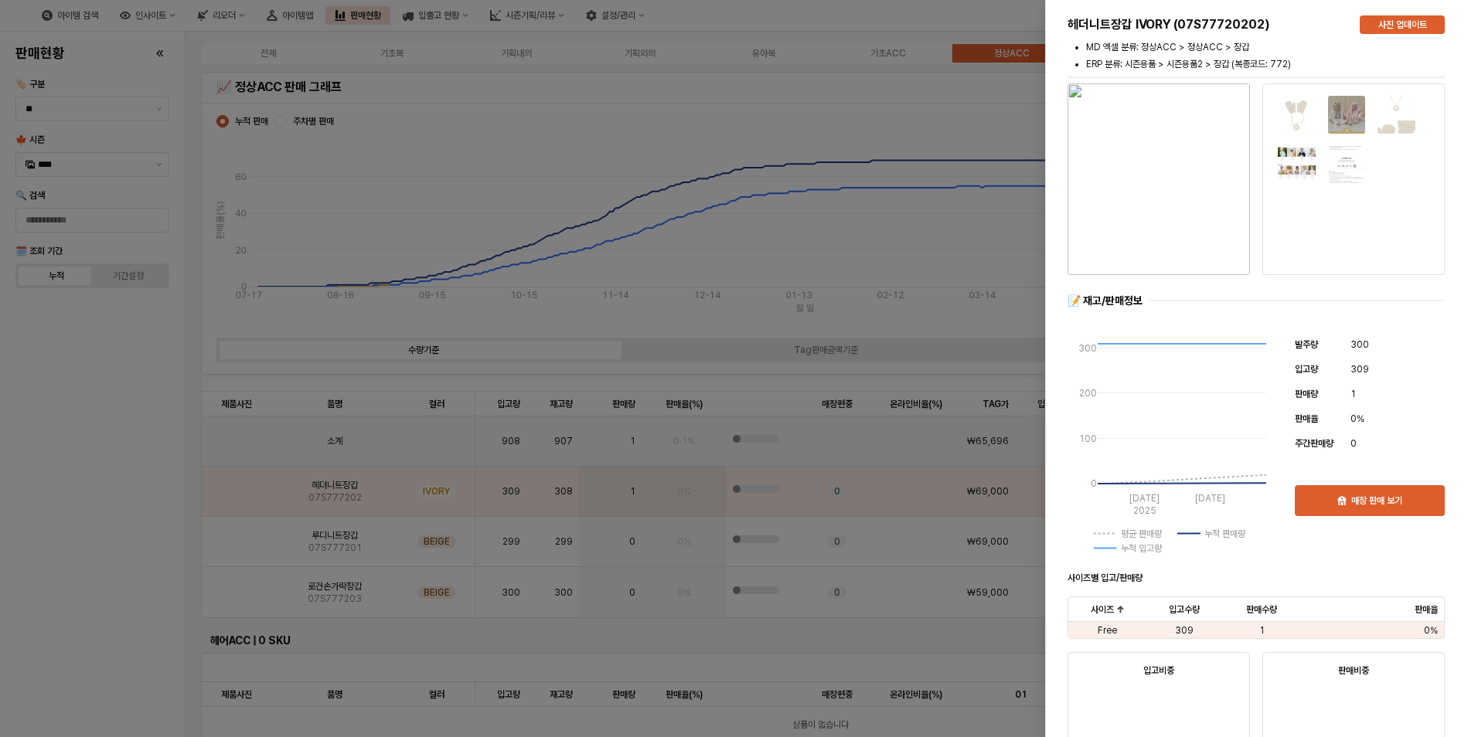
click at [80, 534] on div at bounding box center [739, 368] width 1478 height 737
